Goal: Transaction & Acquisition: Purchase product/service

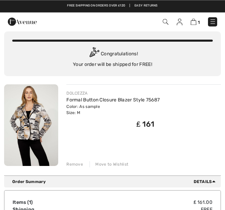
scroll to position [20, 0]
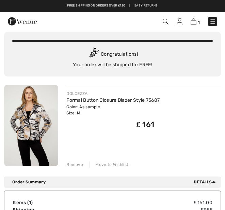
click at [182, 18] on img at bounding box center [180, 21] width 6 height 7
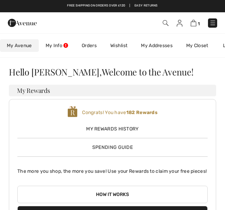
click at [168, 19] on span "1" at bounding box center [158, 22] width 118 height 9
click at [167, 22] on img at bounding box center [166, 23] width 6 height 6
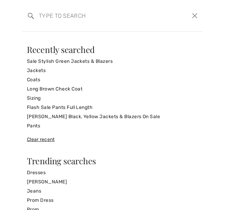
click at [180, 14] on form "Clear" at bounding box center [109, 15] width 162 height 20
click at [199, 14] on button "Close" at bounding box center [195, 16] width 10 height 10
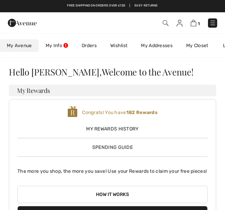
click at [213, 20] on img at bounding box center [213, 22] width 7 height 7
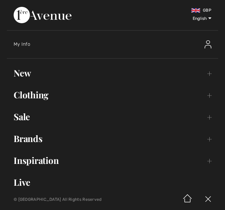
click at [164, 34] on div "My Info" at bounding box center [116, 44] width 205 height 22
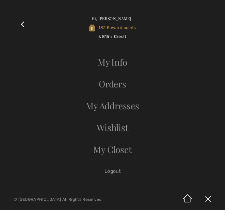
click at [124, 81] on link "Orders" at bounding box center [112, 83] width 197 height 15
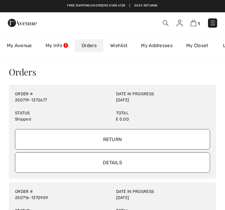
click at [122, 157] on input "Details" at bounding box center [112, 162] width 195 height 20
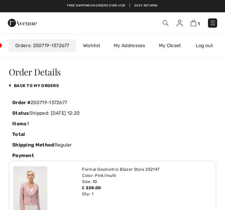
scroll to position [0, 68]
click at [51, 83] on link "back to My Orders" at bounding box center [34, 85] width 50 height 5
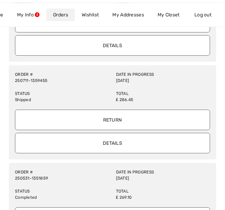
scroll to position [215, 0]
click at [124, 138] on input "Details" at bounding box center [112, 142] width 195 height 20
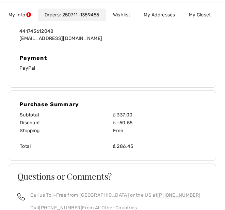
scroll to position [539, 0]
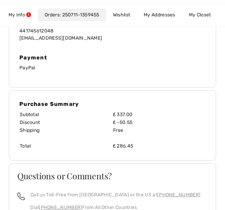
click at [163, 58] on h4 "Payment" at bounding box center [112, 57] width 186 height 6
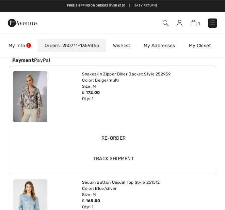
scroll to position [92, 0]
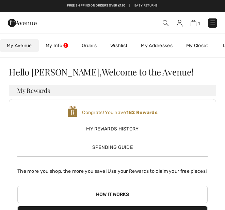
click at [91, 44] on link "Orders" at bounding box center [89, 45] width 29 height 13
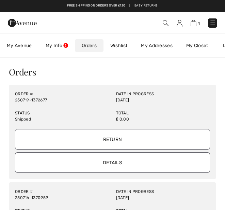
click at [59, 43] on link "My Info" at bounding box center [57, 45] width 36 height 13
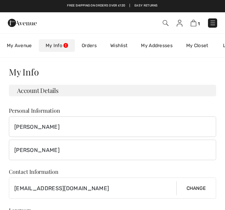
click at [204, 44] on link "My Closet" at bounding box center [198, 45] width 36 height 13
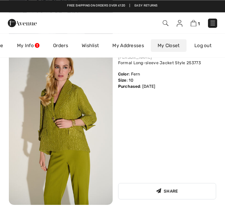
scroll to position [899, 0]
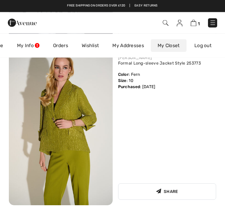
click at [78, 110] on img at bounding box center [61, 127] width 104 height 156
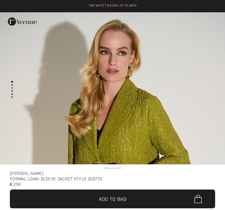
checkbox input "true"
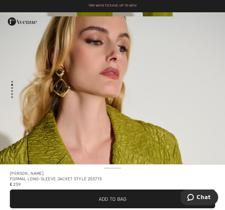
click at [126, 195] on span "Add to Bag" at bounding box center [113, 198] width 28 height 7
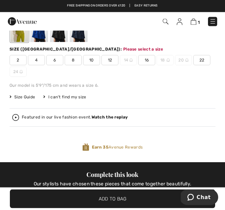
scroll to position [228, 0]
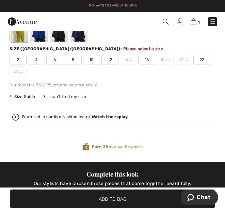
click at [36, 45] on div "Formal Long-sleeve Jacket Style 253773 ₤ 259 Color: Fern Size (CA/[GEOGRAPHIC_D…" at bounding box center [113, 67] width 206 height 189
click at [93, 60] on span "10" at bounding box center [91, 60] width 17 height 10
click at [28, 94] on span "Size Guide" at bounding box center [23, 96] width 26 height 6
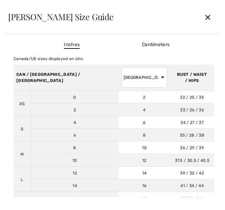
click at [25, 91] on td "XS" at bounding box center [22, 103] width 17 height 25
click at [122, 75] on select "AUSTRALIA UK France Germany Spain Italy Japan" at bounding box center [145, 77] width 46 height 20
select select "uk"
click at [119, 159] on td "12" at bounding box center [144, 160] width 51 height 13
click at [119, 157] on td "12" at bounding box center [144, 160] width 51 height 13
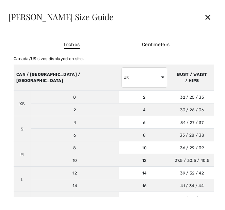
click at [119, 158] on td "12" at bounding box center [144, 160] width 51 height 13
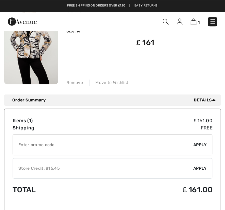
scroll to position [103, 0]
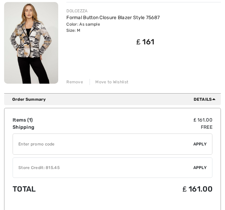
click at [199, 167] on span "Apply" at bounding box center [200, 167] width 14 height 6
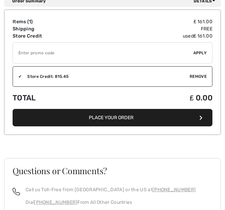
scroll to position [404, 0]
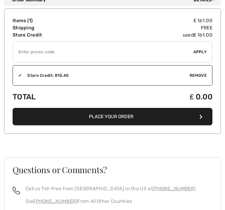
click at [143, 109] on button "Place Your Order" at bounding box center [113, 116] width 200 height 17
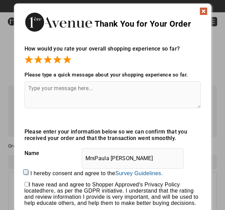
click at [61, 95] on textarea at bounding box center [113, 94] width 176 height 27
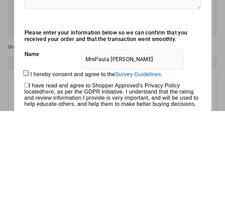
type textarea "Easy access"
click at [211, 66] on div "Thank You for Your Order How would you rate your overall shopping experience so…" at bounding box center [113, 123] width 198 height 241
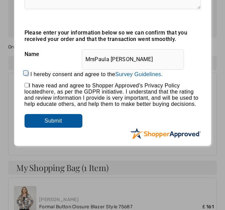
click at [27, 73] on input "I hereby consent and agree to the By submitting a review, you grant permission …" at bounding box center [27, 74] width 4 height 4
checkbox input "true"
click at [28, 86] on input "checkbox" at bounding box center [27, 85] width 4 height 4
checkbox input "true"
click at [60, 122] on input "Submit" at bounding box center [54, 121] width 58 height 14
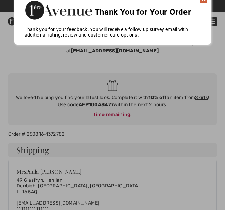
scroll to position [0, 0]
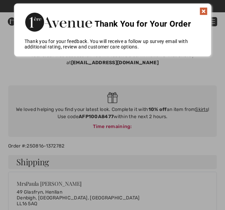
click at [201, 13] on img at bounding box center [204, 11] width 8 height 8
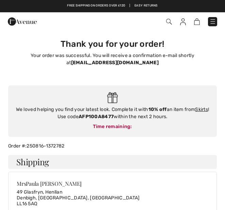
click at [207, 12] on div "Free shipping on orders over ₤120 | Easy Returns" at bounding box center [112, 9] width 218 height 12
